Goal: Transaction & Acquisition: Purchase product/service

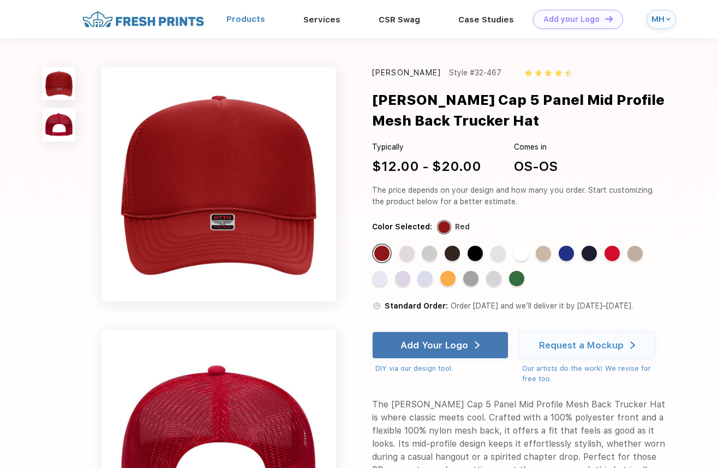
click at [240, 16] on link "Products" at bounding box center [245, 19] width 39 height 10
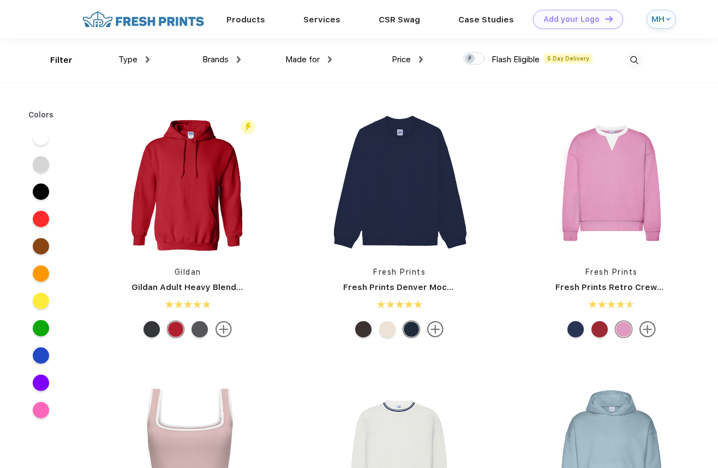
scroll to position [1, 0]
click at [630, 55] on img at bounding box center [634, 60] width 18 height 18
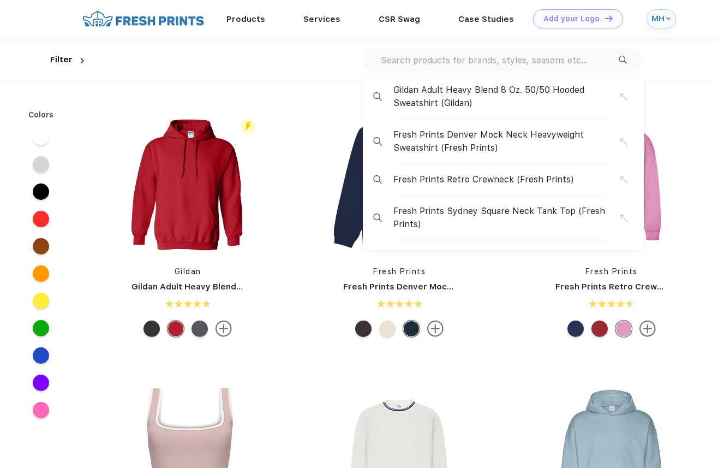
click at [410, 63] on input "text" at bounding box center [499, 60] width 239 height 12
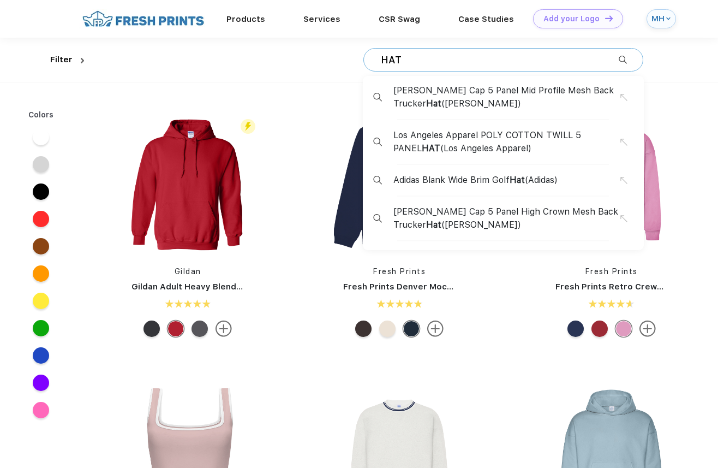
type input "HAT"
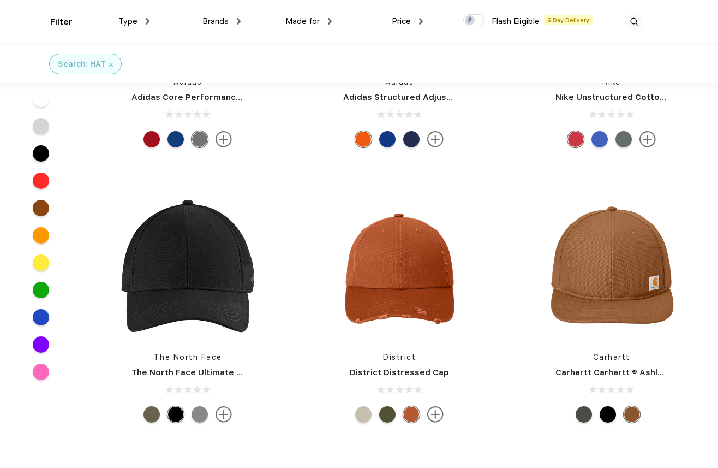
scroll to position [3723, 0]
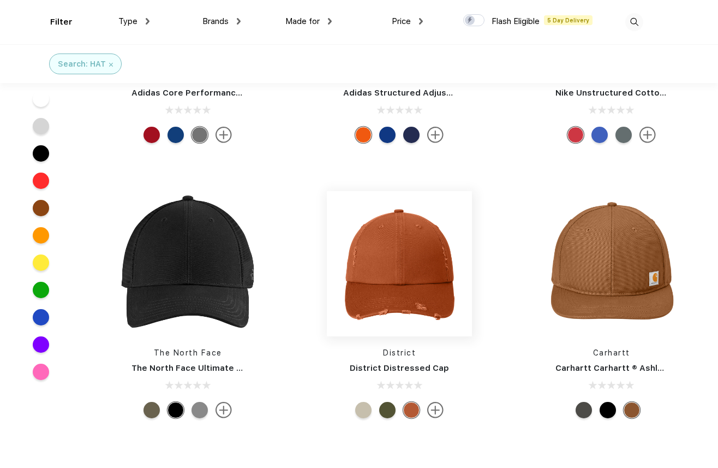
click at [415, 241] on img at bounding box center [399, 263] width 145 height 145
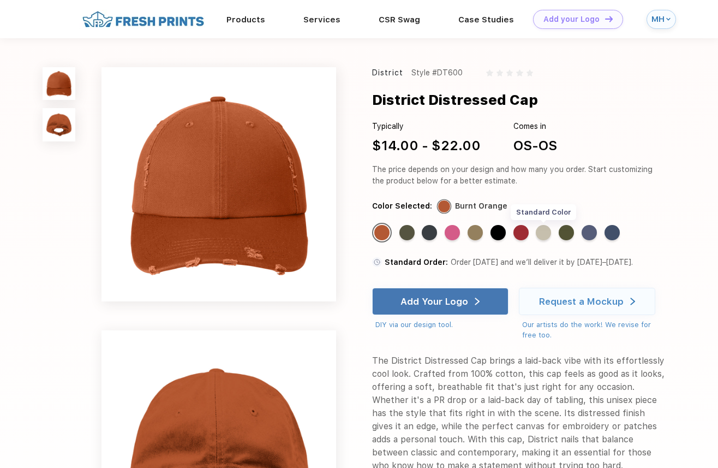
click at [541, 231] on div "Standard Color" at bounding box center [543, 232] width 15 height 15
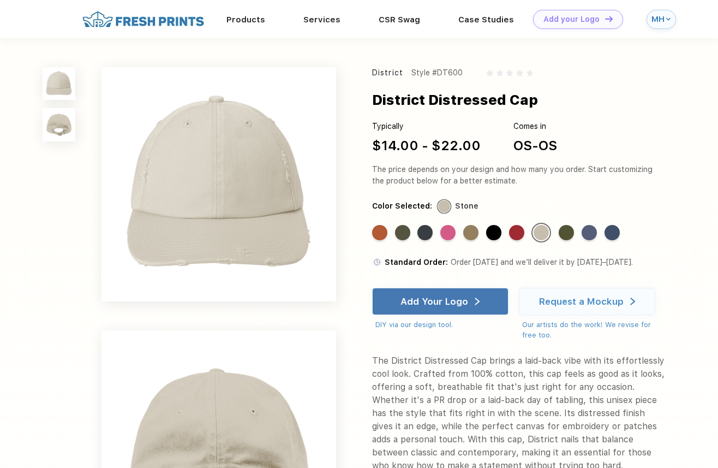
click at [59, 124] on img at bounding box center [59, 124] width 33 height 33
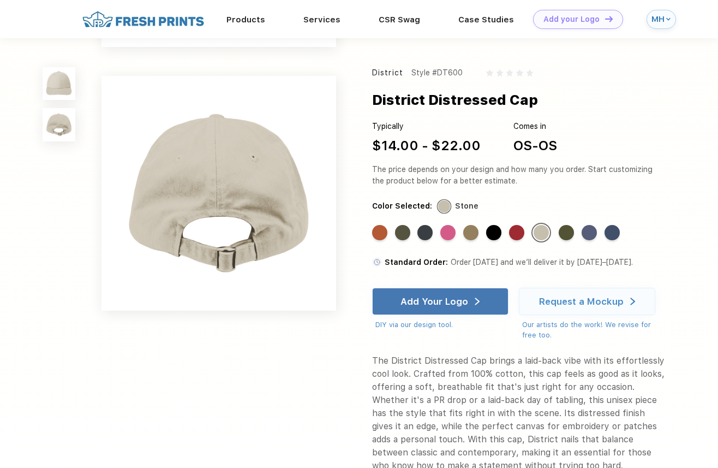
scroll to position [217, 0]
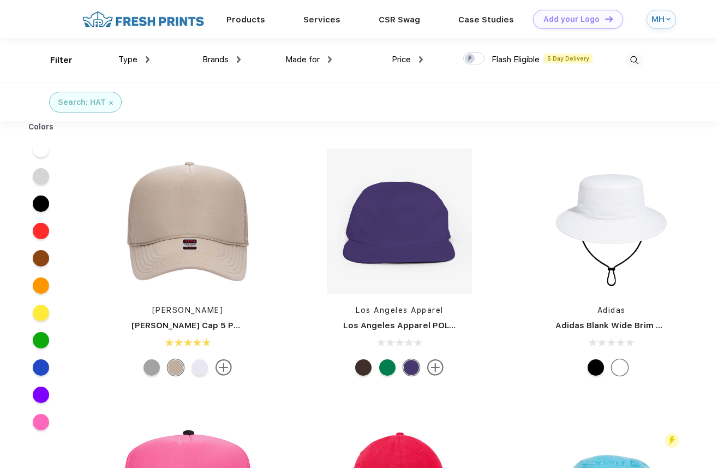
click at [639, 55] on img at bounding box center [634, 60] width 18 height 18
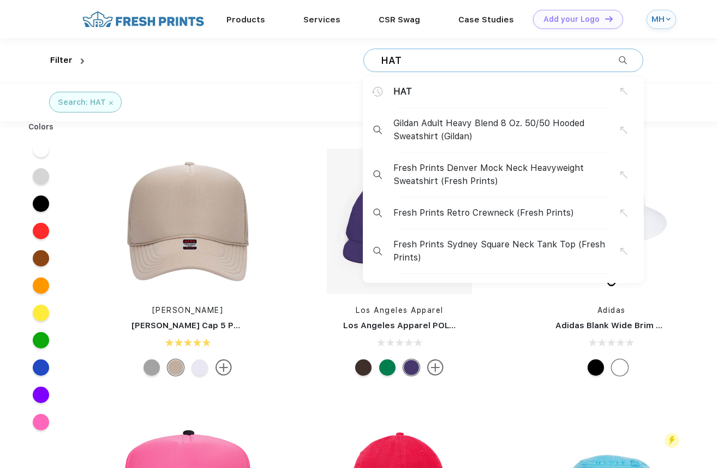
click at [455, 62] on input "HAT" at bounding box center [499, 61] width 239 height 12
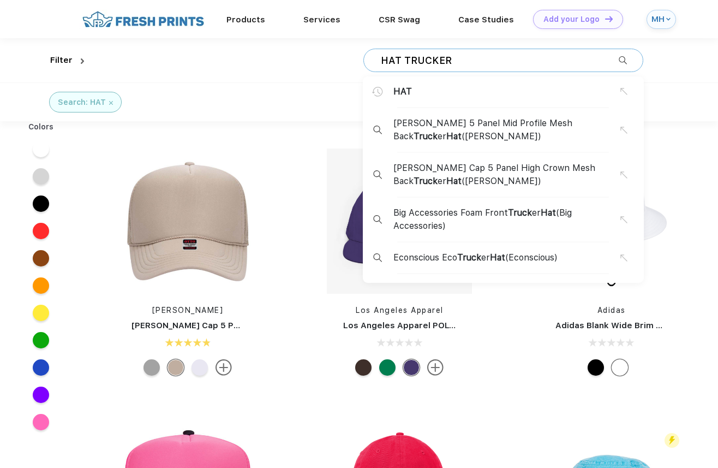
type input "HAT TRUCKER"
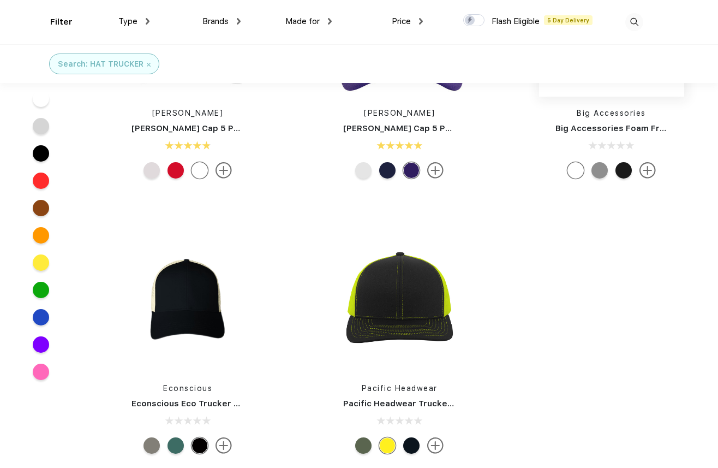
scroll to position [125, 0]
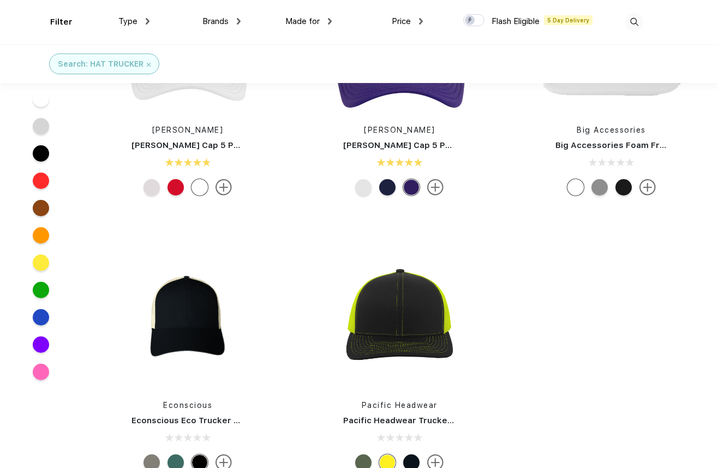
click at [622, 191] on div "Otto Cap Otto Cap 5 Panel Mid Profile Mesh Back Trucker Hat Otto Cap Otto Cap 5…" at bounding box center [400, 222] width 636 height 550
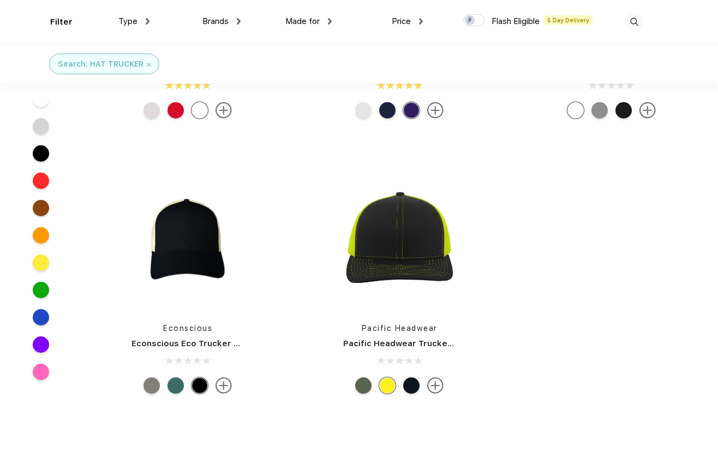
click at [622, 191] on div "Otto Cap Otto Cap 5 Panel Mid Profile Mesh Back Trucker Hat Otto Cap Otto Cap 5…" at bounding box center [400, 145] width 636 height 550
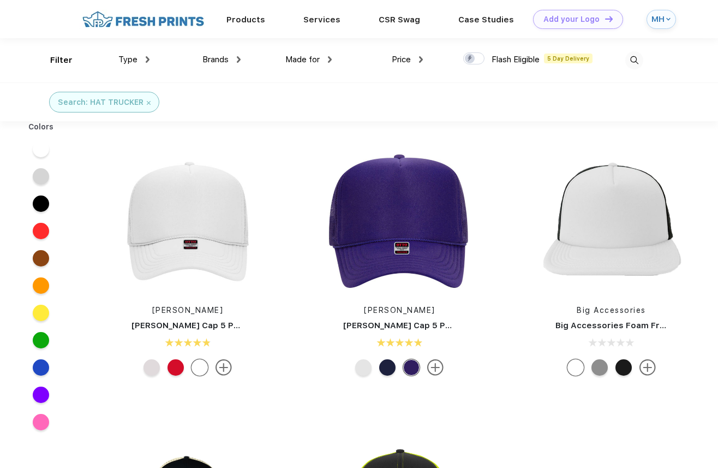
scroll to position [0, 0]
click at [357, 205] on img at bounding box center [399, 220] width 145 height 145
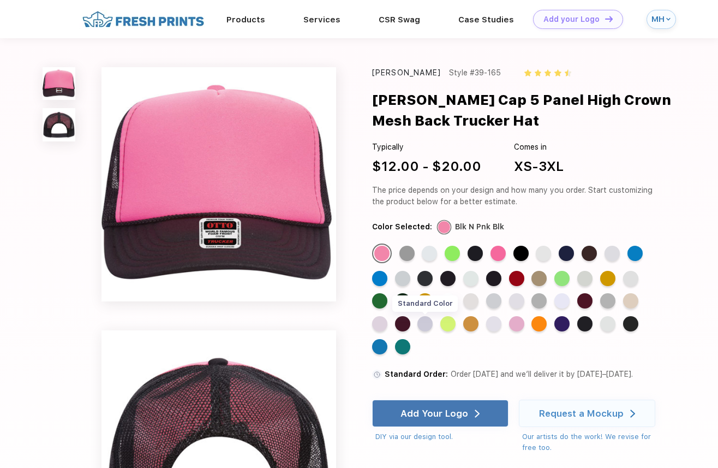
click at [428, 326] on div "Standard Color" at bounding box center [424, 323] width 15 height 15
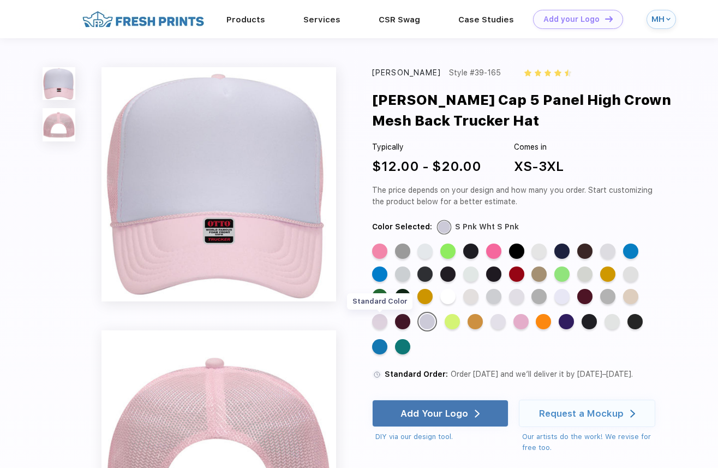
click at [385, 323] on div "Standard Color" at bounding box center [379, 321] width 15 height 15
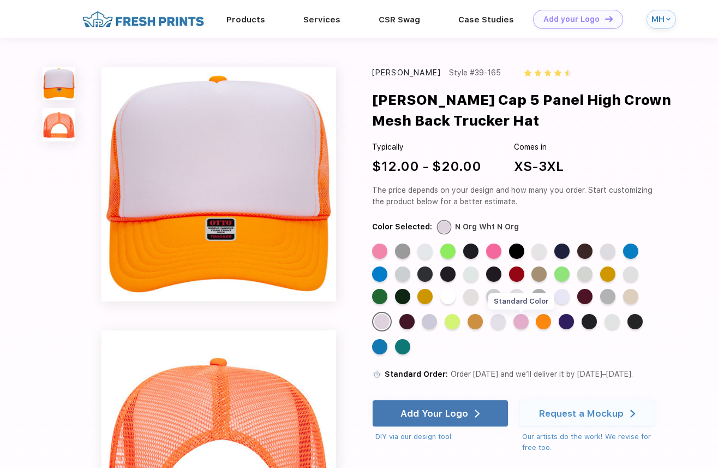
click at [518, 321] on div "Standard Color" at bounding box center [520, 321] width 15 height 15
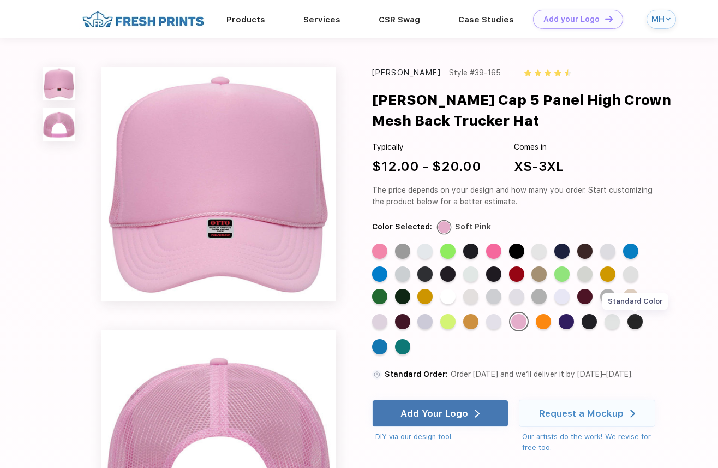
click at [635, 324] on div "Standard Color" at bounding box center [634, 321] width 15 height 15
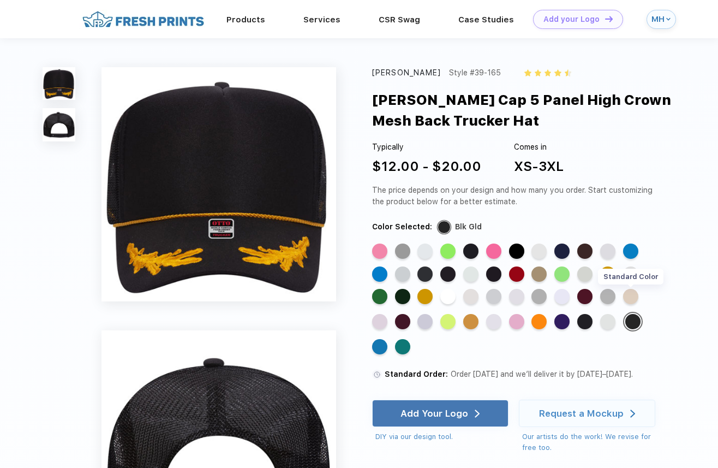
click at [632, 296] on div "Standard Color" at bounding box center [630, 296] width 15 height 15
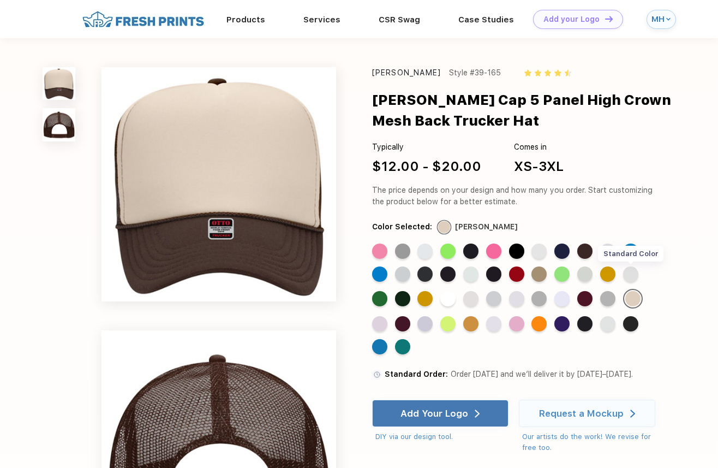
click at [630, 273] on div "Standard Color" at bounding box center [630, 273] width 15 height 15
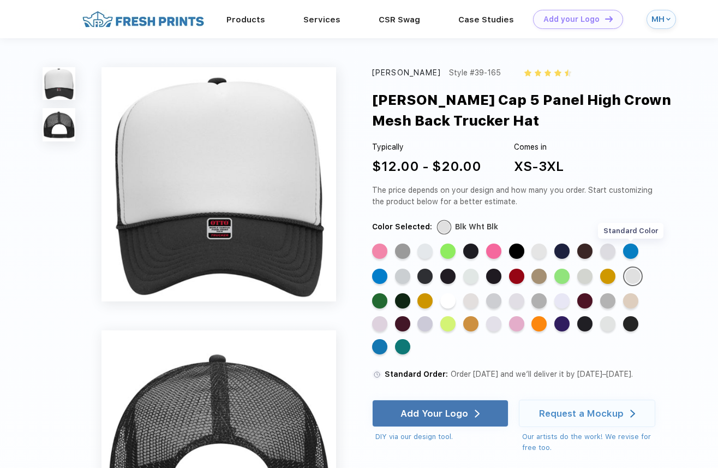
click at [633, 252] on div "Standard Color" at bounding box center [630, 250] width 15 height 15
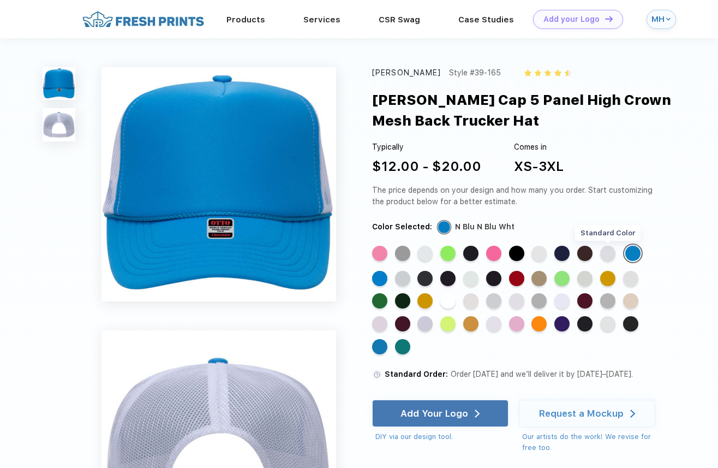
click at [605, 254] on div "Standard Color" at bounding box center [607, 253] width 15 height 15
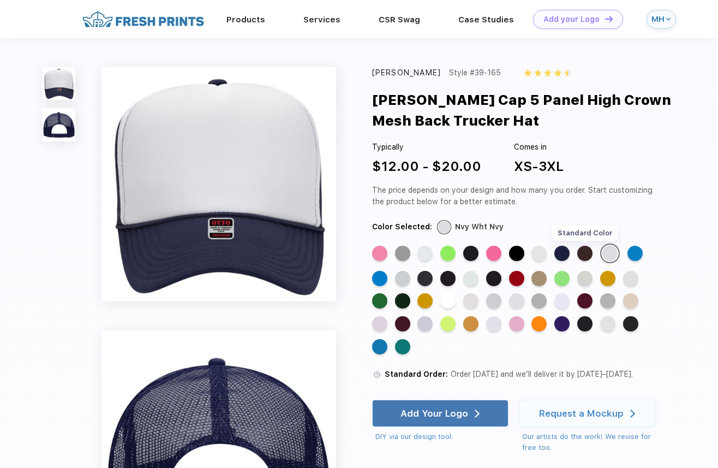
click at [588, 254] on div "Standard Color" at bounding box center [584, 253] width 15 height 15
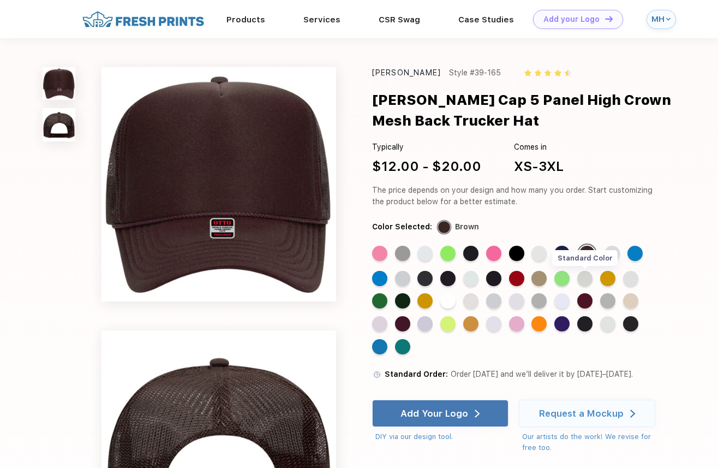
click at [588, 279] on div "Standard Color" at bounding box center [584, 278] width 15 height 15
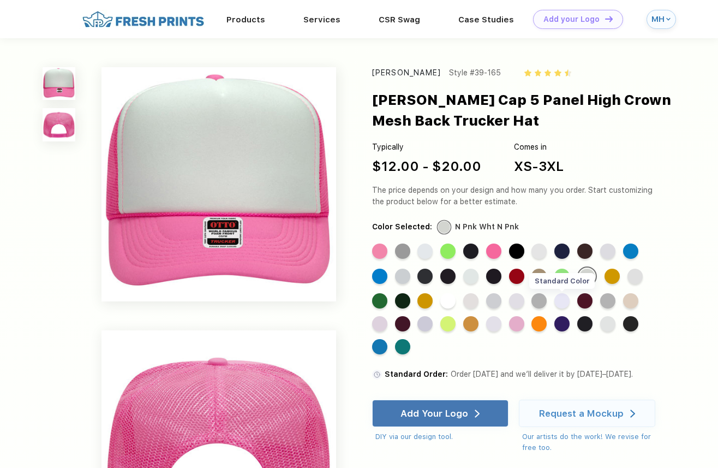
click at [563, 305] on div "Standard Color" at bounding box center [561, 300] width 15 height 15
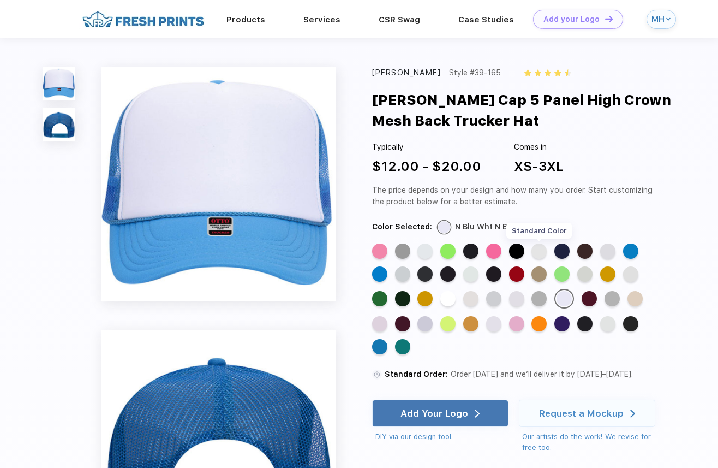
click at [539, 249] on div "Standard Color" at bounding box center [538, 250] width 15 height 15
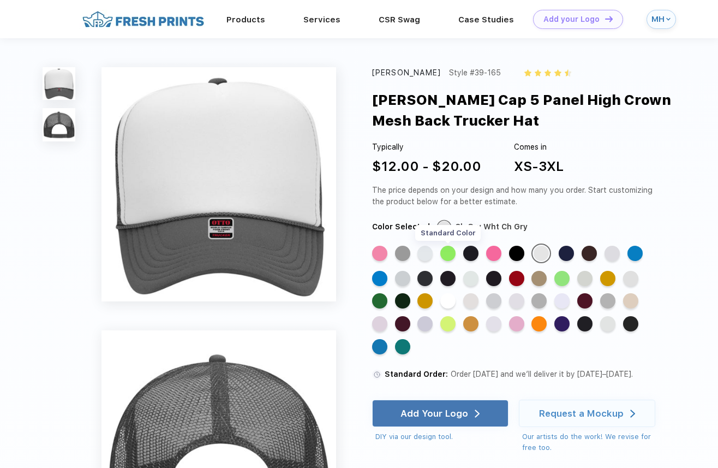
click at [451, 253] on div "Standard Color" at bounding box center [447, 253] width 15 height 15
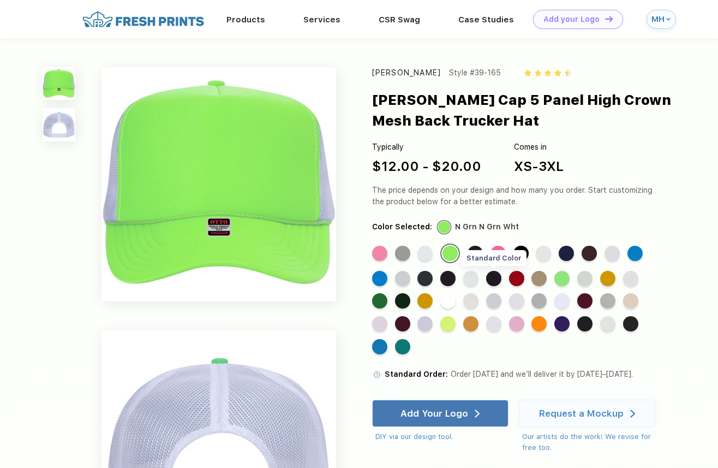
click at [497, 278] on div "Standard Color" at bounding box center [493, 278] width 15 height 15
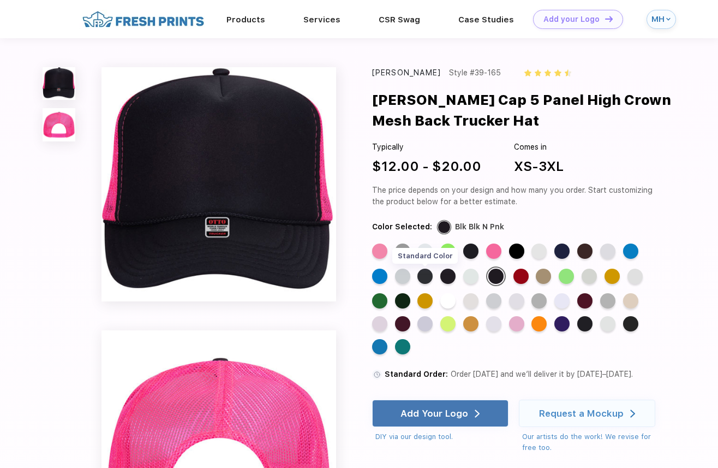
click at [429, 276] on div "Standard Color" at bounding box center [424, 275] width 15 height 15
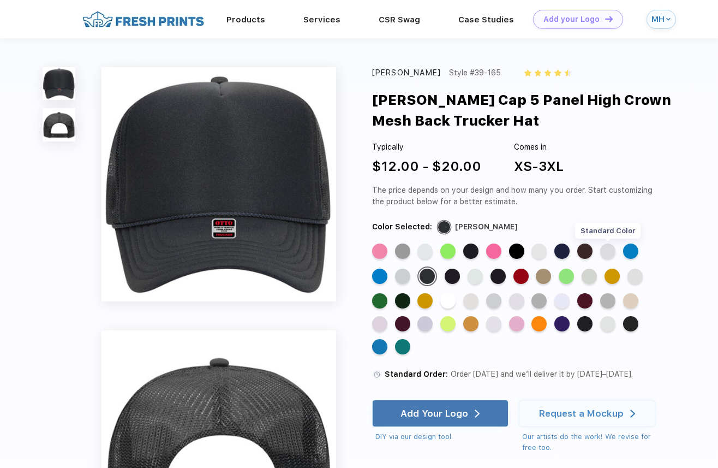
click at [606, 247] on div "Standard Color" at bounding box center [607, 250] width 15 height 15
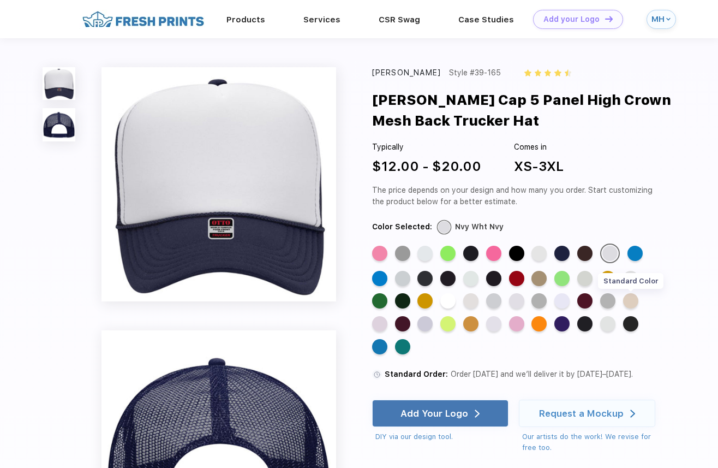
click at [636, 302] on div "Standard Color" at bounding box center [630, 300] width 15 height 15
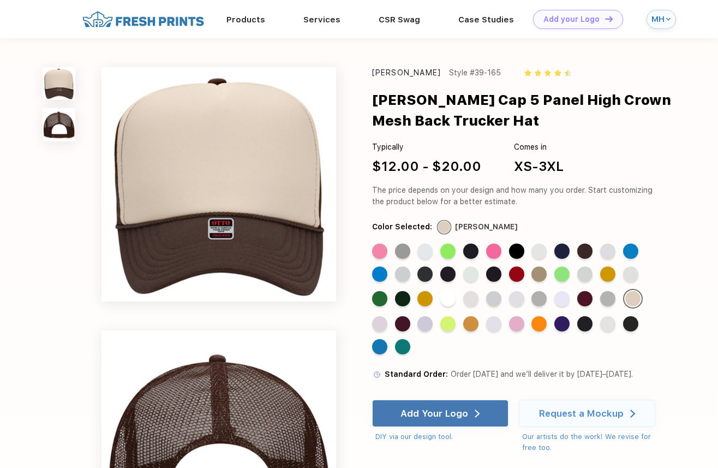
click at [64, 129] on img at bounding box center [59, 124] width 33 height 33
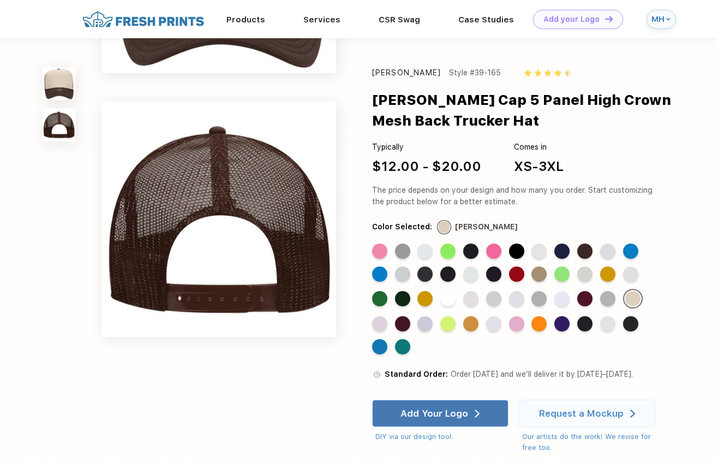
scroll to position [217, 0]
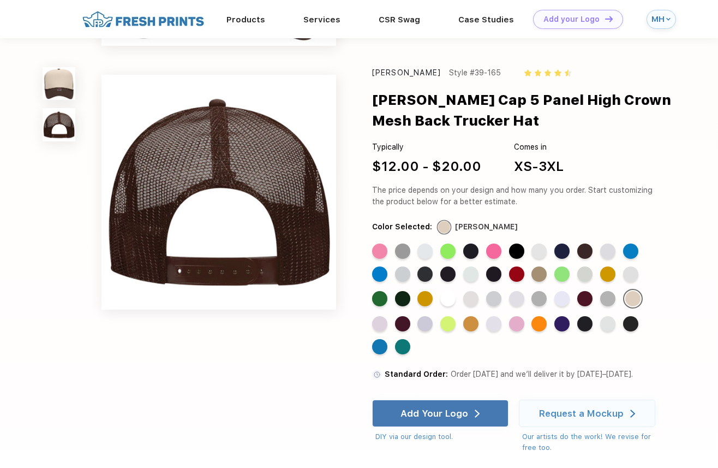
click at [52, 85] on img at bounding box center [59, 83] width 33 height 33
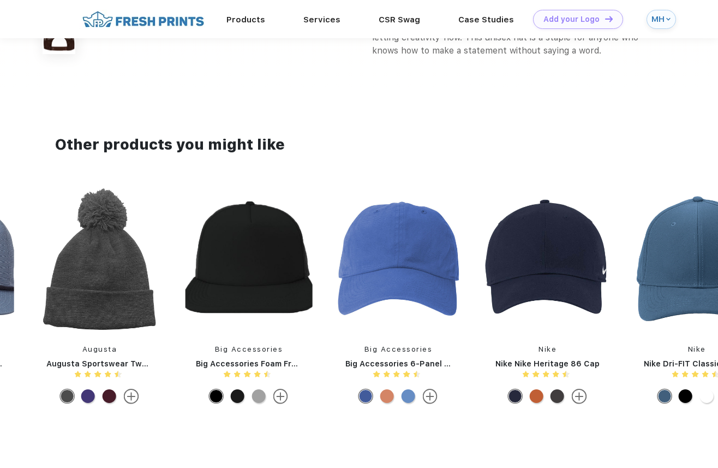
scroll to position [811, 0]
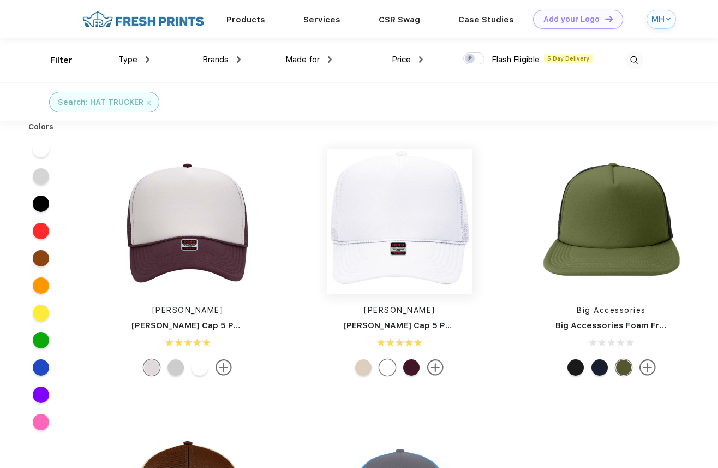
click at [428, 205] on img at bounding box center [399, 220] width 145 height 145
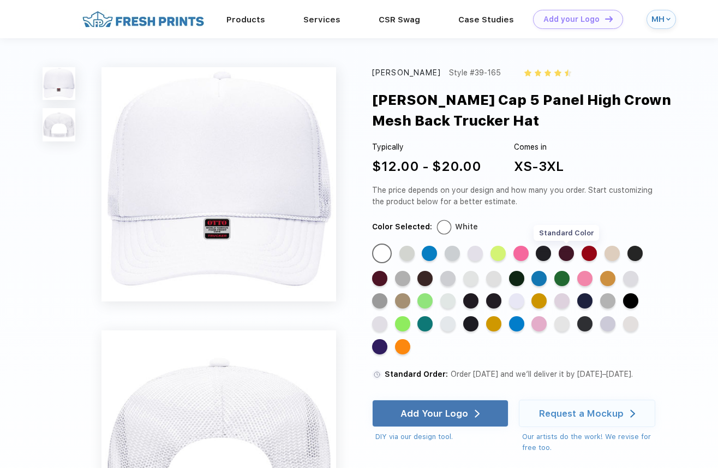
scroll to position [0, 1]
click at [607, 252] on div "Standard Color" at bounding box center [612, 253] width 15 height 15
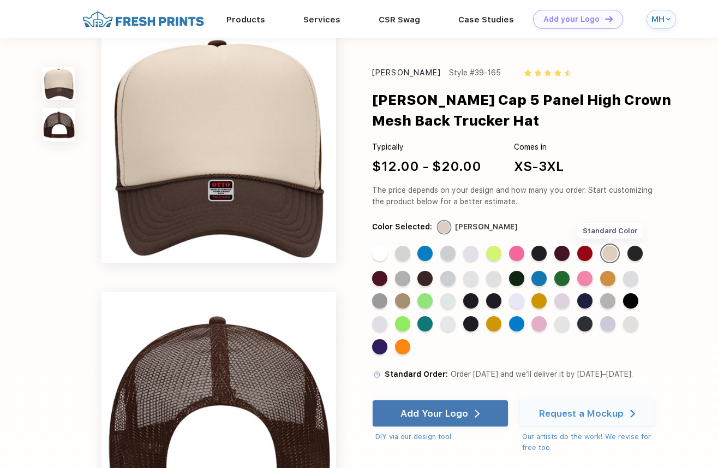
scroll to position [0, 0]
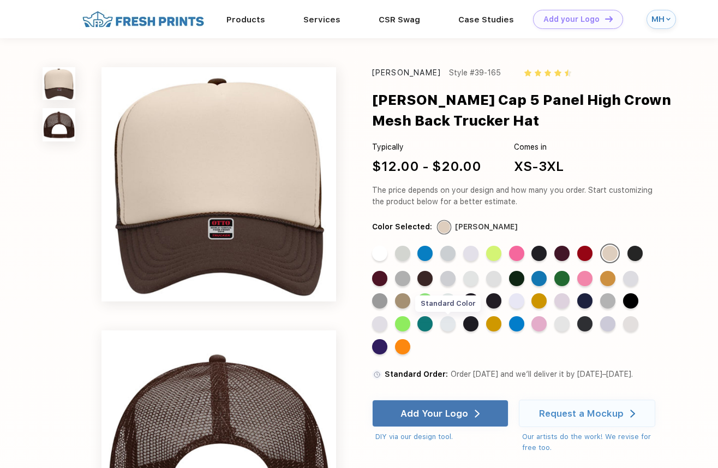
click at [445, 324] on div "Standard Color" at bounding box center [447, 323] width 15 height 15
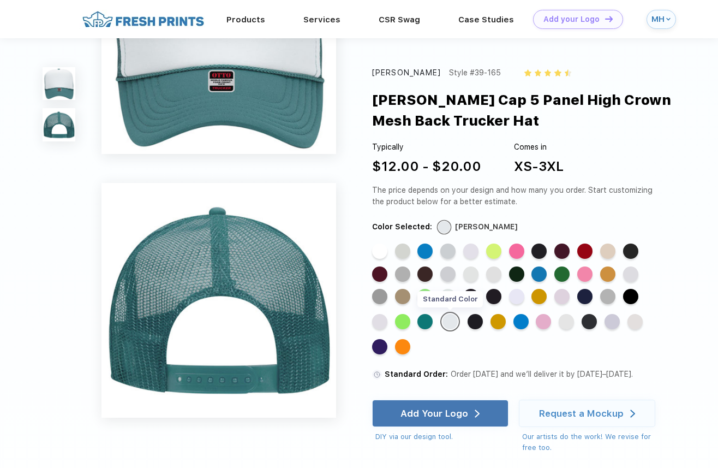
scroll to position [116, 0]
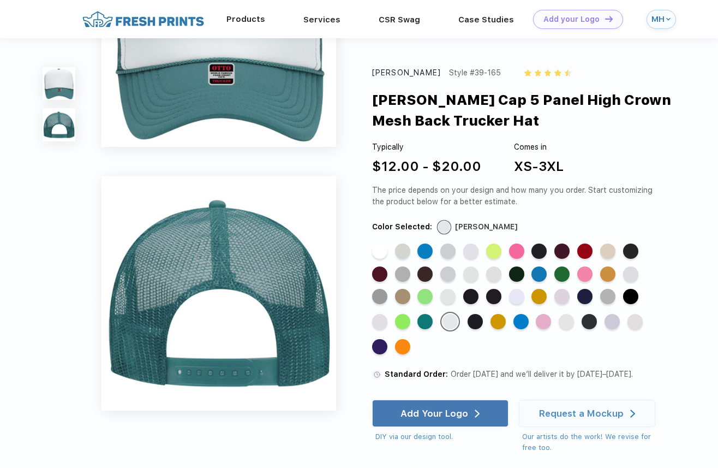
click at [246, 14] on div "Products" at bounding box center [245, 19] width 77 height 14
click at [249, 16] on link "Products" at bounding box center [245, 19] width 39 height 10
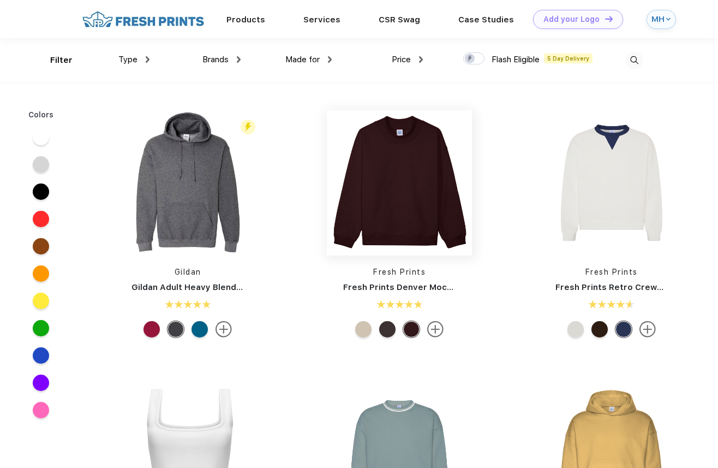
scroll to position [1, 0]
click at [131, 56] on span "Type" at bounding box center [127, 59] width 19 height 10
click at [148, 56] on img at bounding box center [148, 59] width 4 height 7
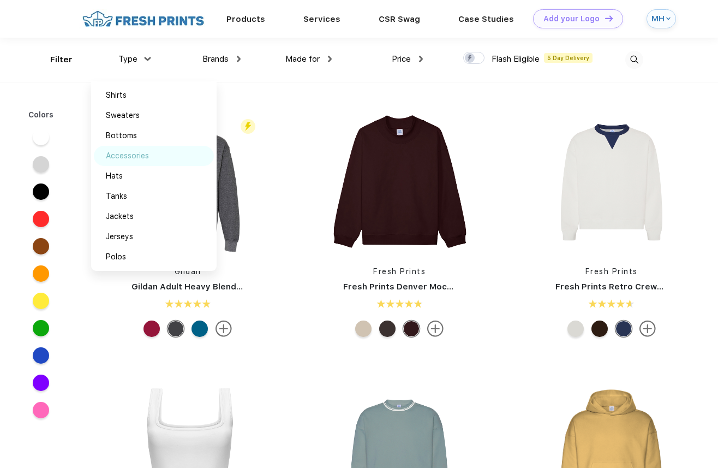
click at [153, 148] on div "Accessories" at bounding box center [154, 156] width 120 height 20
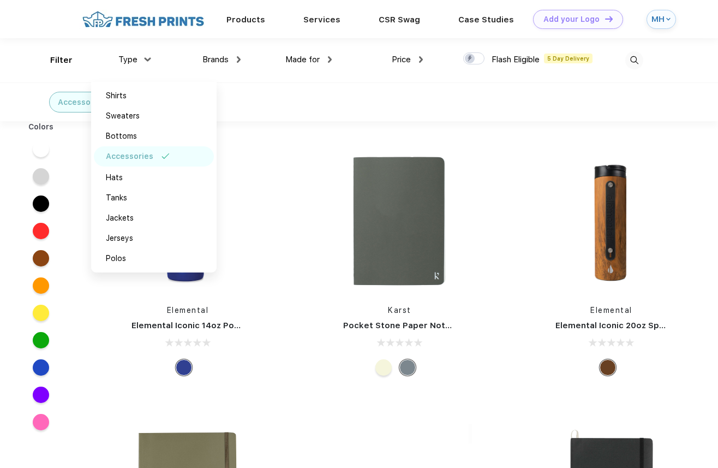
click at [521, 107] on div "Accessories" at bounding box center [359, 101] width 718 height 39
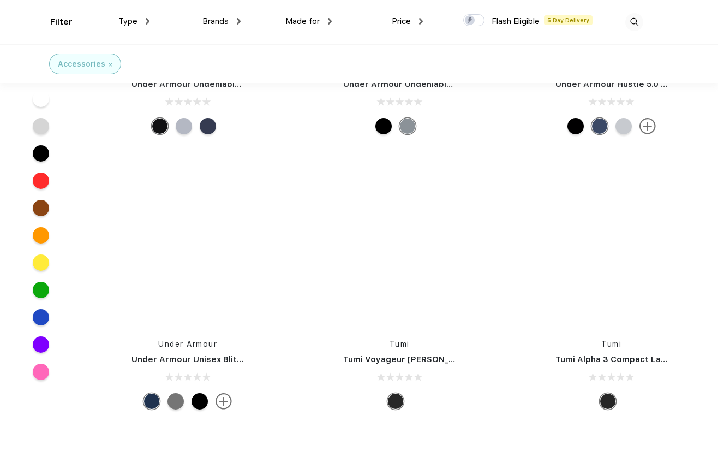
scroll to position [13741, 0]
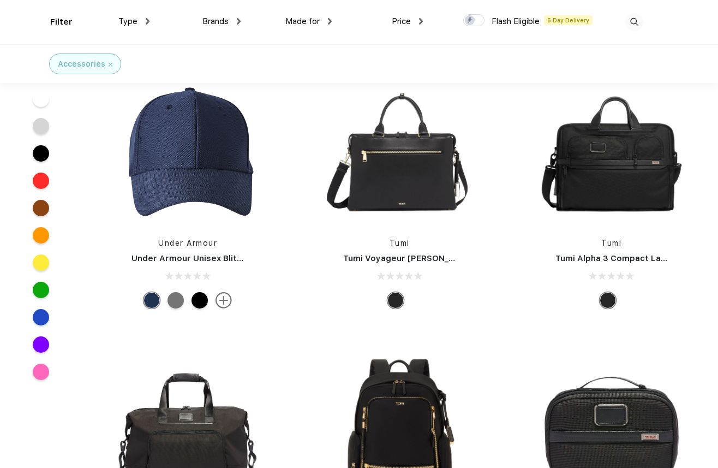
click at [107, 62] on div "Accessories" at bounding box center [85, 63] width 55 height 11
click at [110, 64] on img at bounding box center [111, 65] width 4 height 4
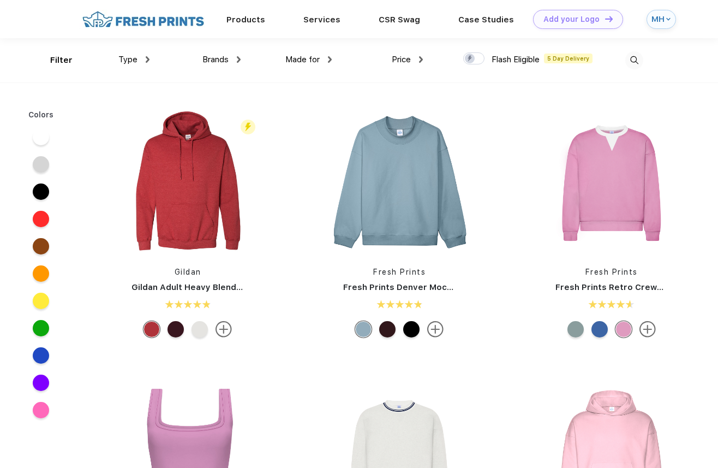
click at [328, 58] on img at bounding box center [330, 59] width 4 height 7
click at [271, 39] on div "Made for Unisex Women Men Youth" at bounding box center [286, 60] width 91 height 44
click at [242, 58] on div "Made for Unisex Women Men Youth" at bounding box center [286, 60] width 91 height 44
click at [237, 59] on img at bounding box center [239, 59] width 4 height 7
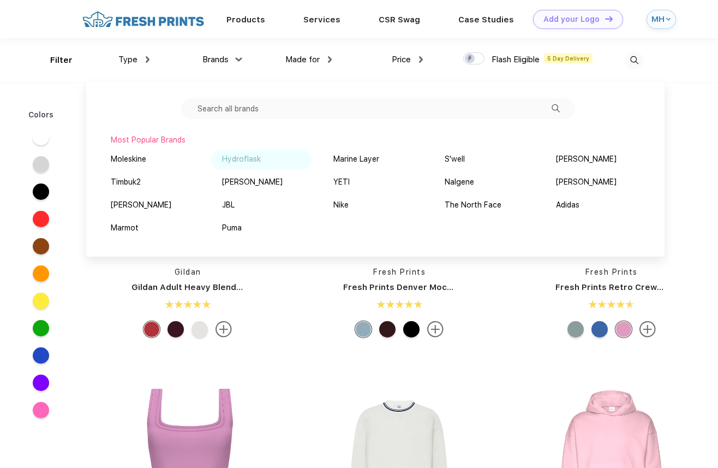
click at [235, 151] on div "Hydroflask" at bounding box center [261, 160] width 100 height 20
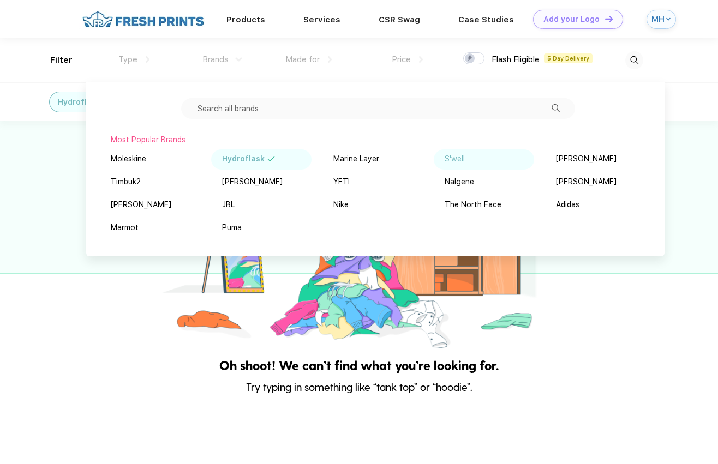
click at [449, 160] on div "S'well" at bounding box center [455, 158] width 20 height 11
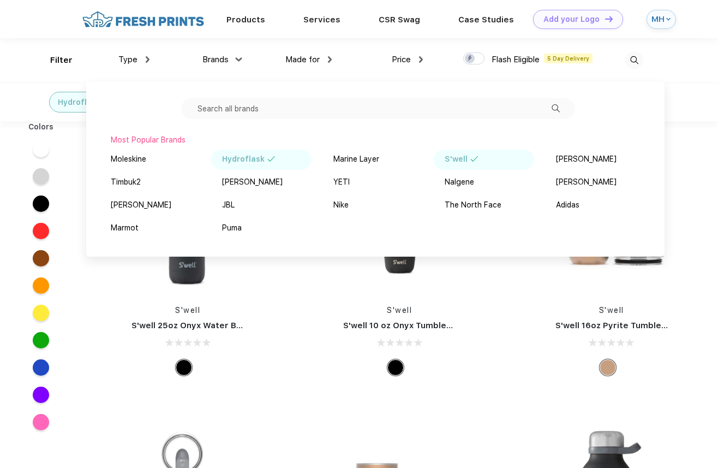
click at [477, 350] on div "S'well S'well 10 oz Onyx Tumbler with Lid" at bounding box center [400, 263] width 162 height 231
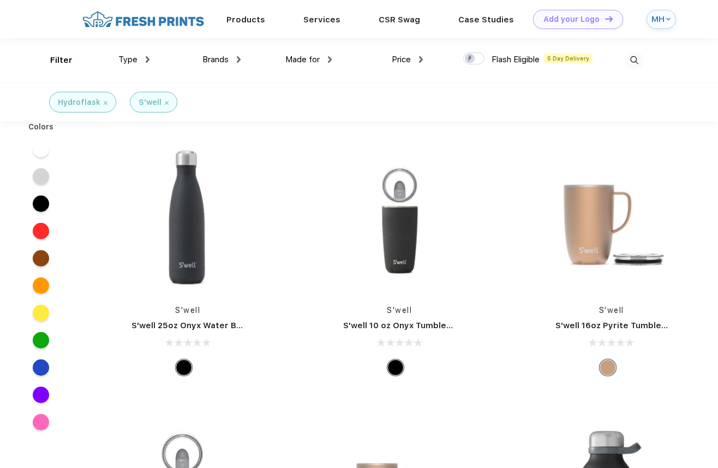
click at [330, 57] on img at bounding box center [330, 59] width 4 height 7
drag, startPoint x: 330, startPoint y: 57, endPoint x: 222, endPoint y: 53, distance: 108.1
click at [327, 57] on div "Made for" at bounding box center [308, 59] width 46 height 13
click at [238, 55] on div "Brands" at bounding box center [221, 59] width 38 height 13
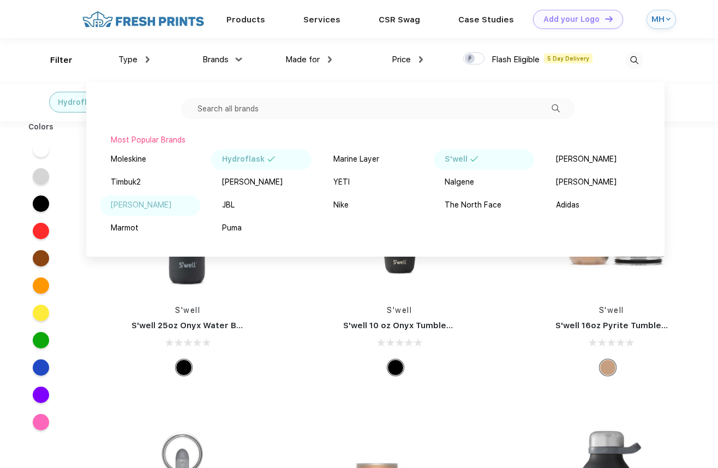
click at [136, 210] on div "[PERSON_NAME]" at bounding box center [141, 204] width 61 height 11
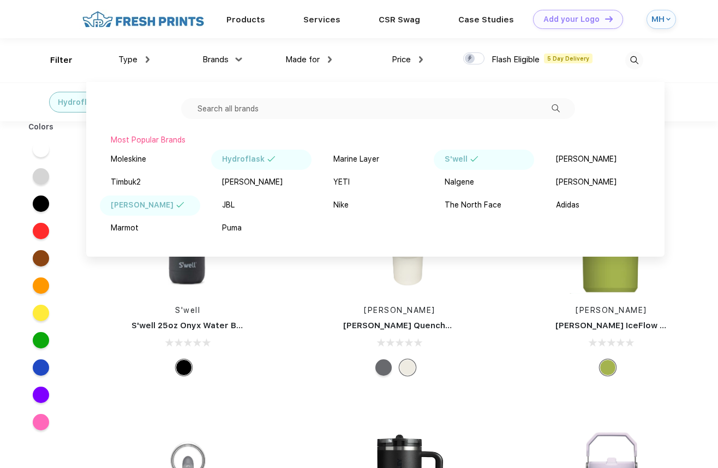
click at [493, 153] on div "S'well" at bounding box center [484, 160] width 100 height 20
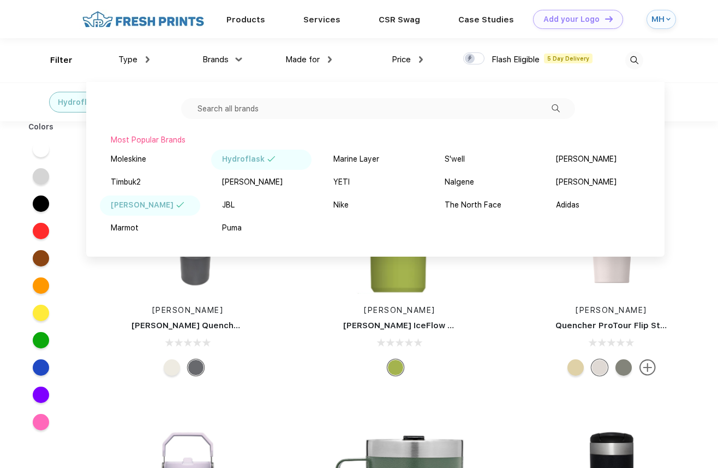
click at [259, 160] on div "Hydroflask" at bounding box center [243, 158] width 43 height 11
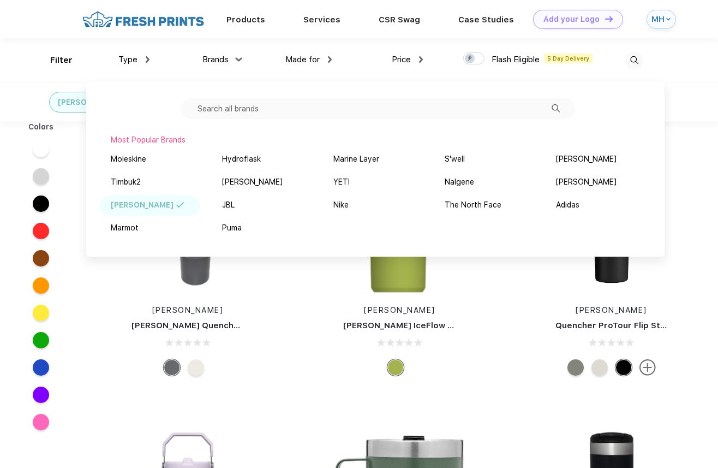
click at [104, 327] on div "Stanley Stanley Quencher H2.O FlowState™ Tumbler 40 oz" at bounding box center [188, 263] width 212 height 231
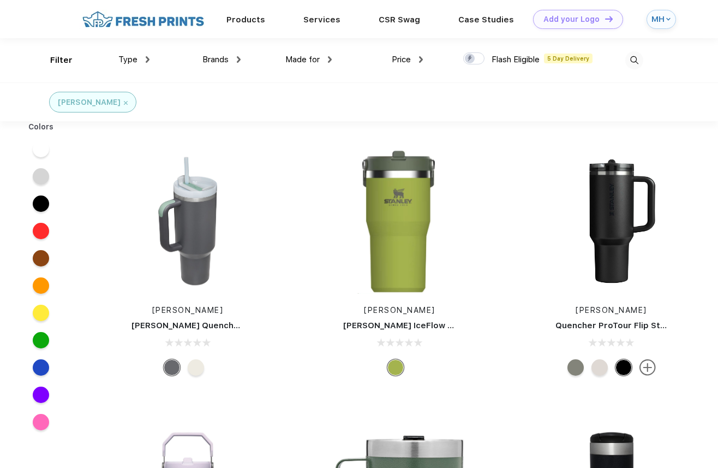
click at [64, 61] on div "Type Shirts Sweaters Bottoms Accessories Hats Tanks Jackets Jerseys Polos" at bounding box center [103, 60] width 91 height 44
click at [129, 31] on div "Products Services Printing Fulfillment CSR Swag BIPOC-Owned Brands Women-Owned …" at bounding box center [351, 19] width 575 height 38
click at [128, 28] on div "Products Services Printing Fulfillment CSR Swag BIPOC-Owned Brands Women-Owned …" at bounding box center [351, 19] width 575 height 38
click at [196, 22] on img at bounding box center [143, 19] width 128 height 19
